Goal: Find specific page/section: Find specific page/section

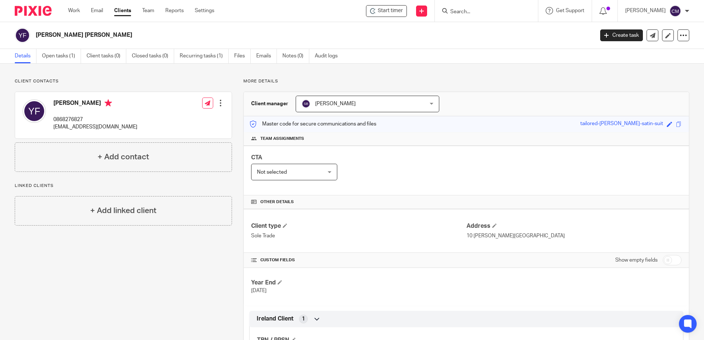
click at [477, 9] on input "Search" at bounding box center [483, 12] width 66 height 7
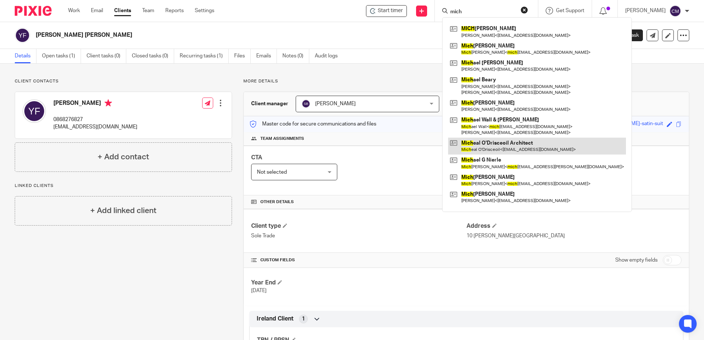
type input "mich"
click at [492, 144] on link at bounding box center [537, 146] width 178 height 17
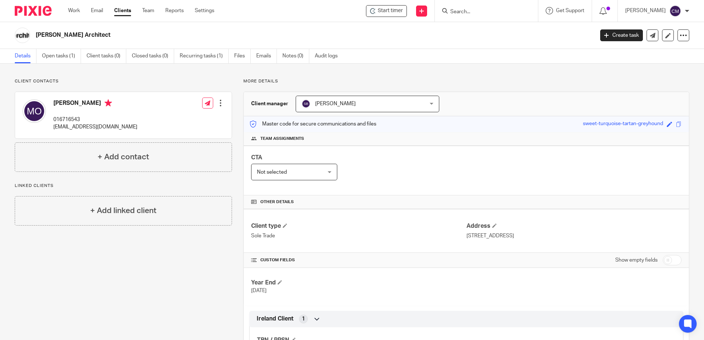
click at [494, 5] on div at bounding box center [486, 11] width 103 height 22
click at [488, 12] on input "Search" at bounding box center [483, 12] width 66 height 7
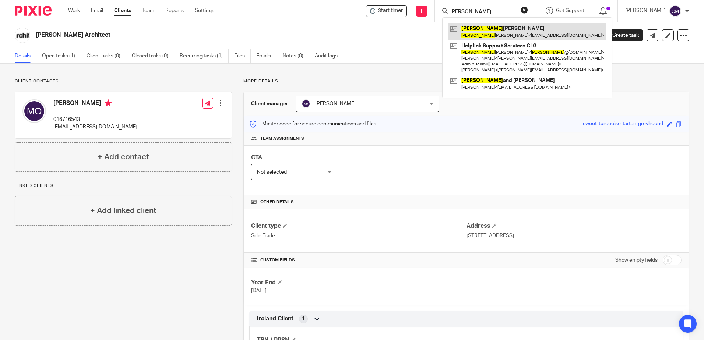
type input "LAURA"
click at [501, 36] on link at bounding box center [527, 31] width 158 height 17
